Goal: Navigation & Orientation: Find specific page/section

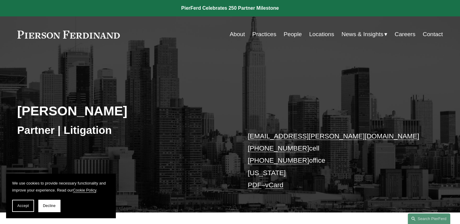
click at [293, 34] on link "People" at bounding box center [293, 35] width 18 height 12
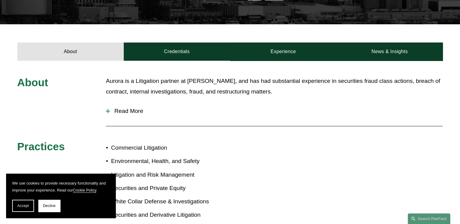
scroll to position [213, 0]
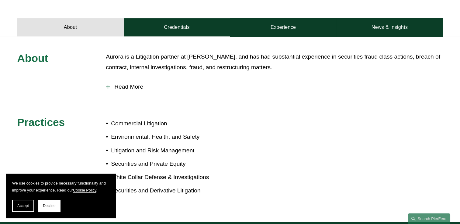
click at [108, 86] on div at bounding box center [108, 87] width 4 height 4
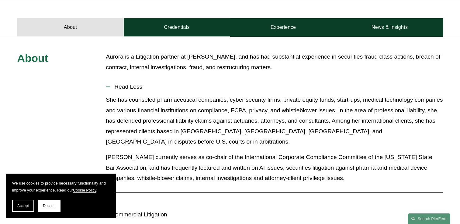
click at [26, 208] on span "Accept" at bounding box center [23, 206] width 12 height 4
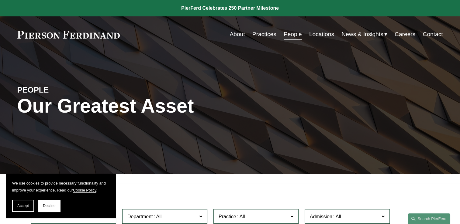
click at [234, 35] on link "About" at bounding box center [237, 35] width 15 height 12
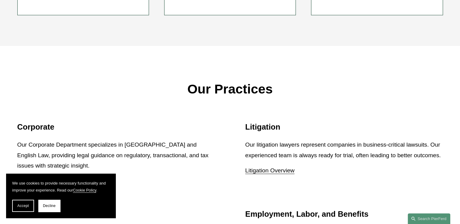
scroll to position [699, 0]
